Goal: Register for event/course

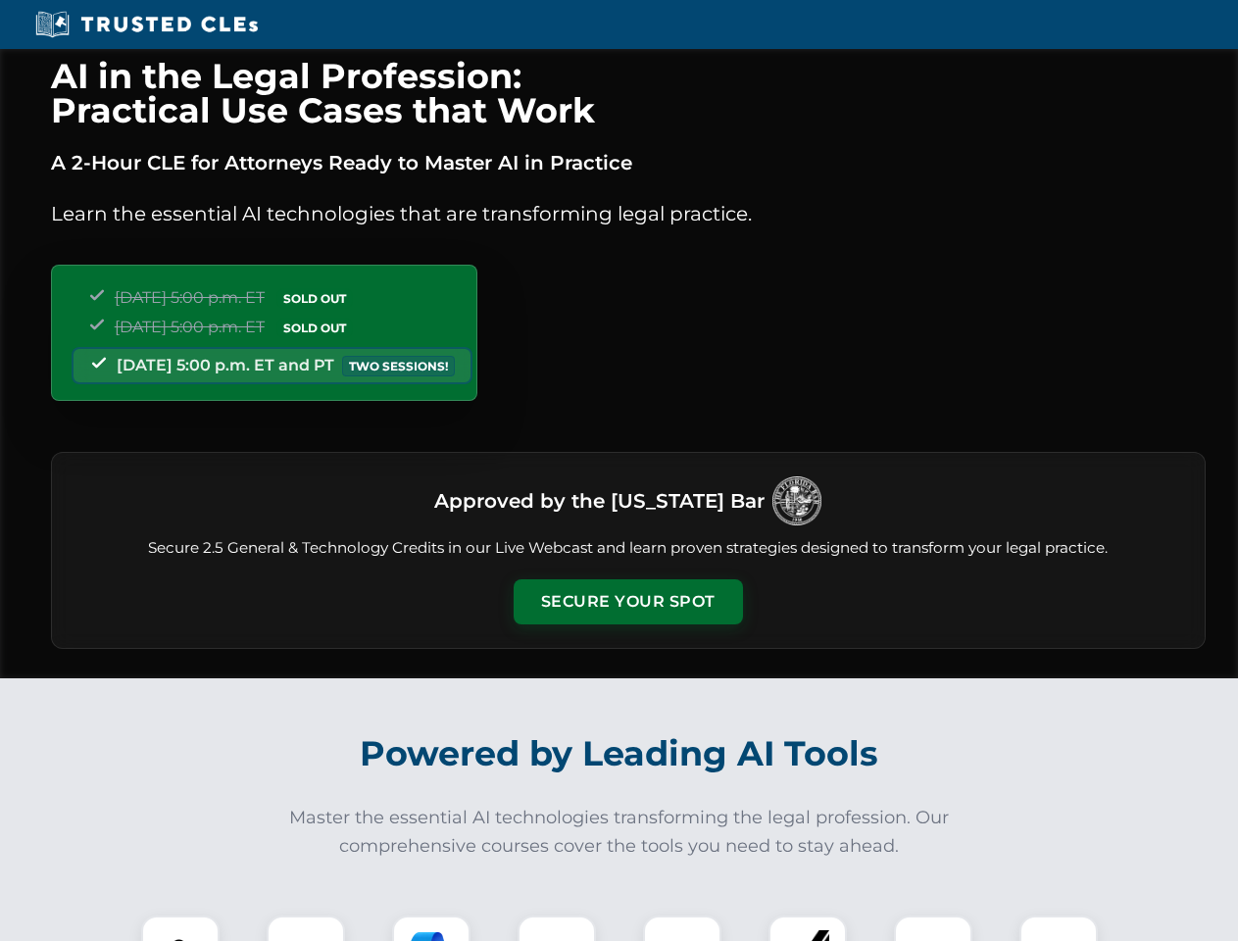
click at [627, 602] on button "Secure Your Spot" at bounding box center [628, 601] width 229 height 45
click at [180, 928] on img at bounding box center [180, 954] width 57 height 57
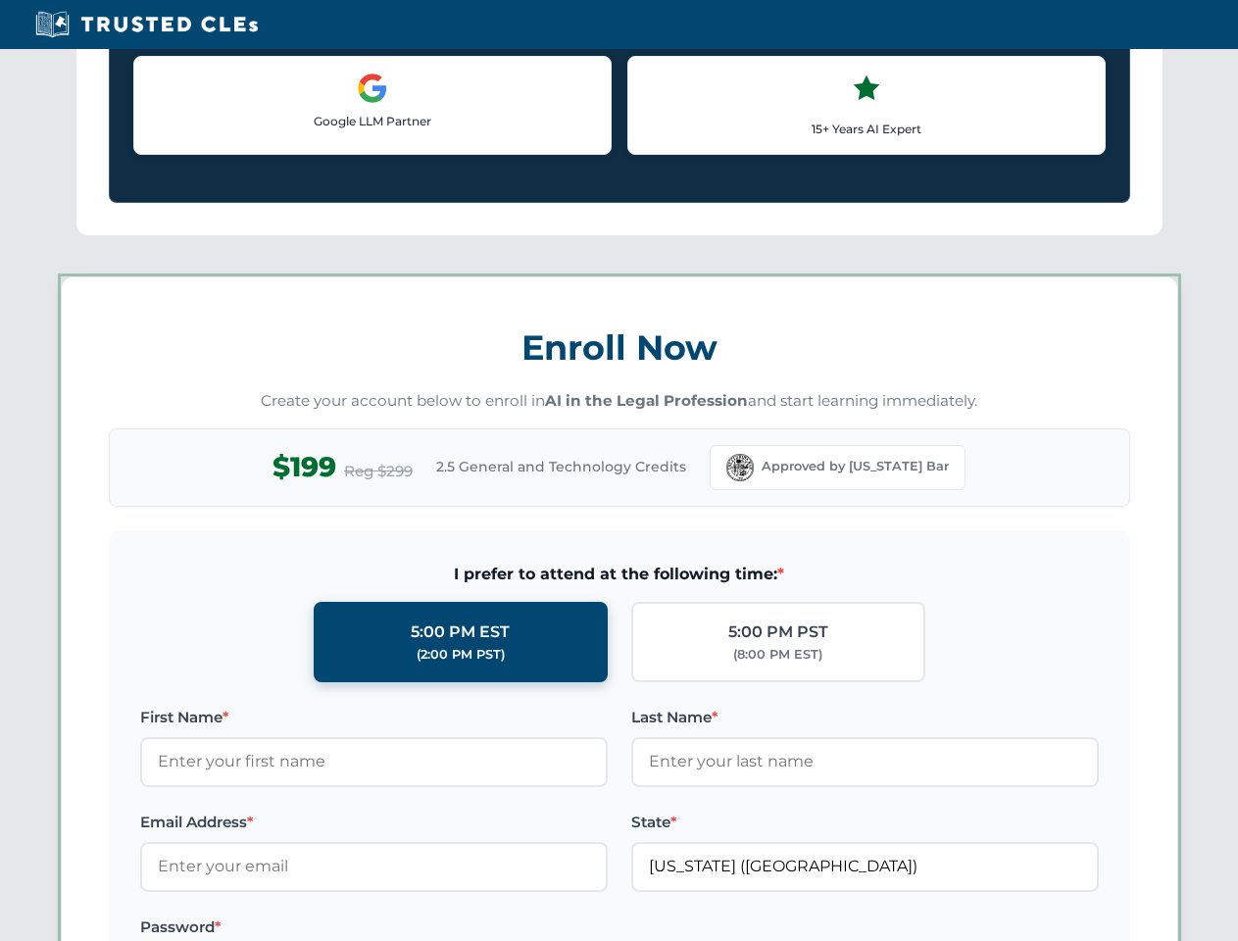
click at [431, 928] on label "Password *" at bounding box center [374, 928] width 468 height 24
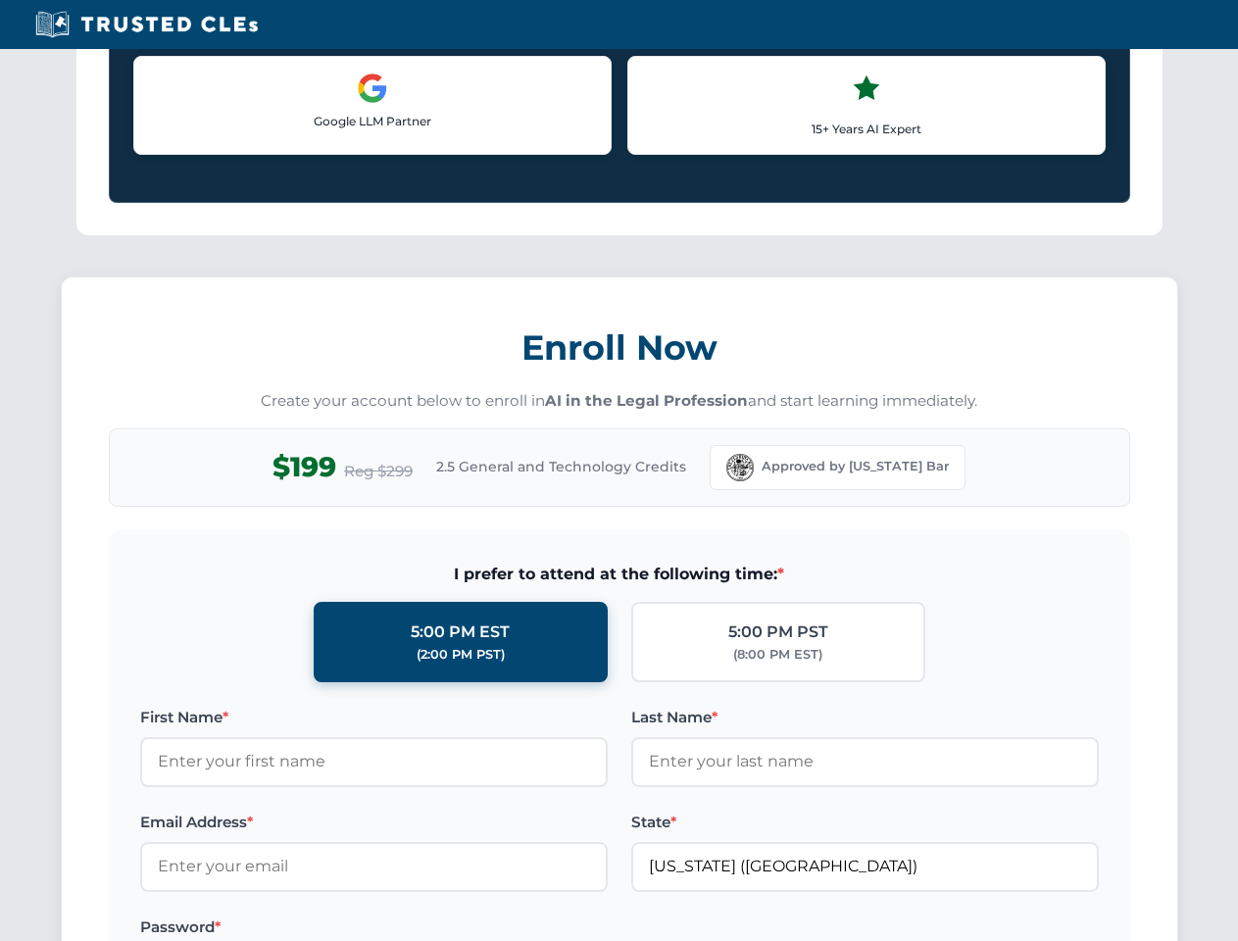
scroll to position [1925, 0]
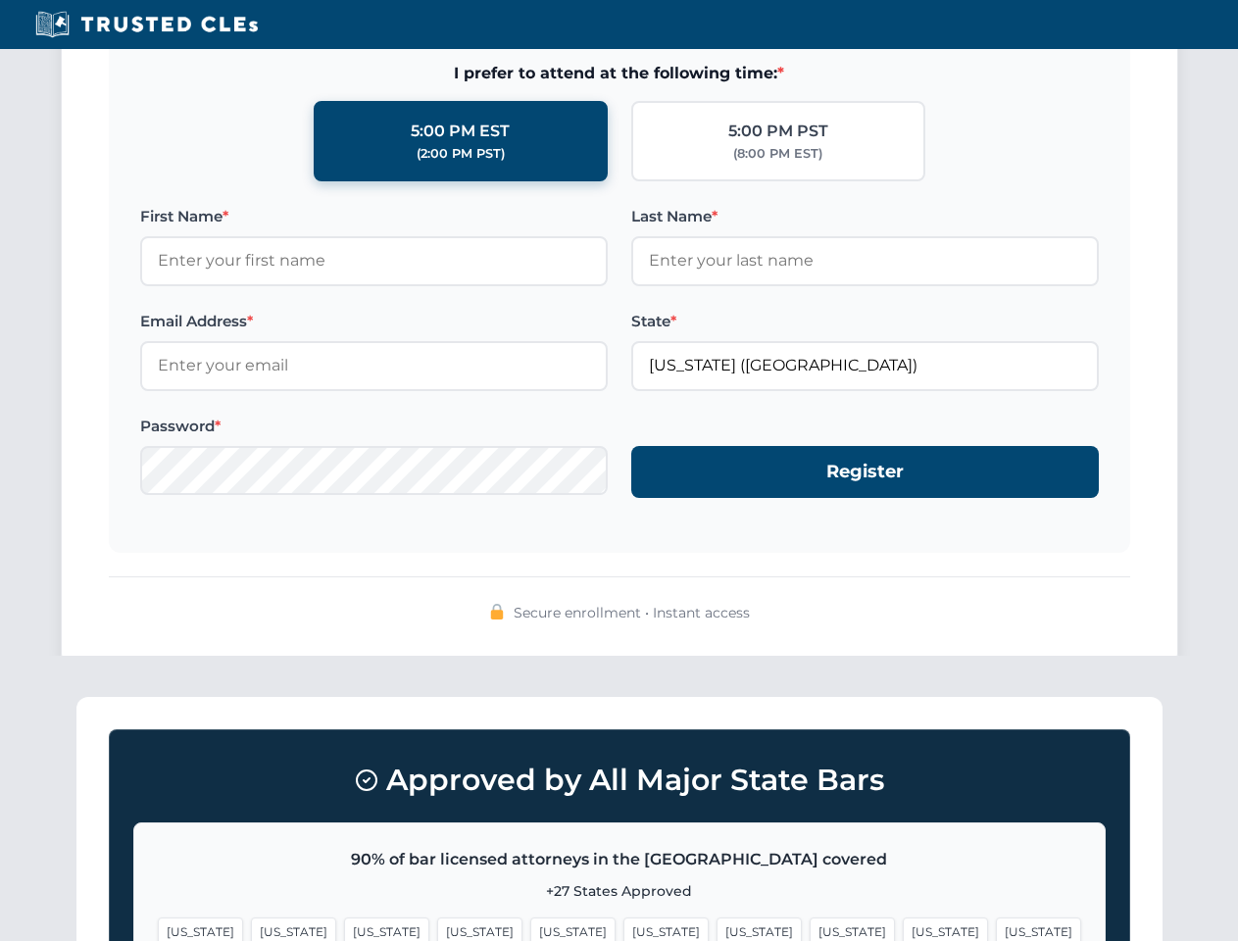
click at [903, 928] on span "[US_STATE]" at bounding box center [945, 932] width 85 height 28
